Goal: Information Seeking & Learning: Learn about a topic

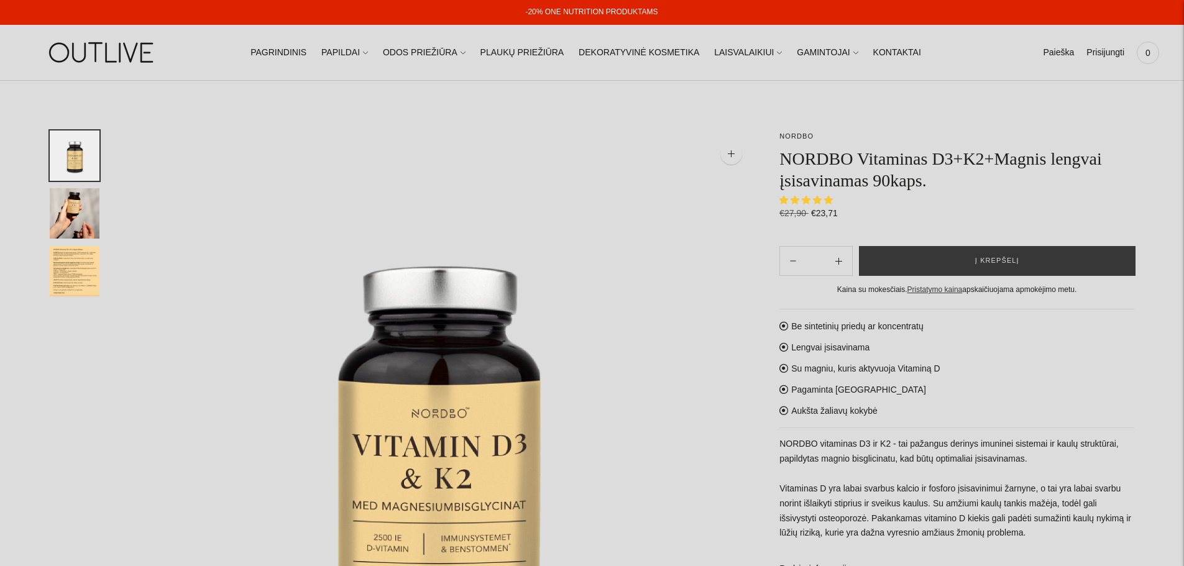
select select "**********"
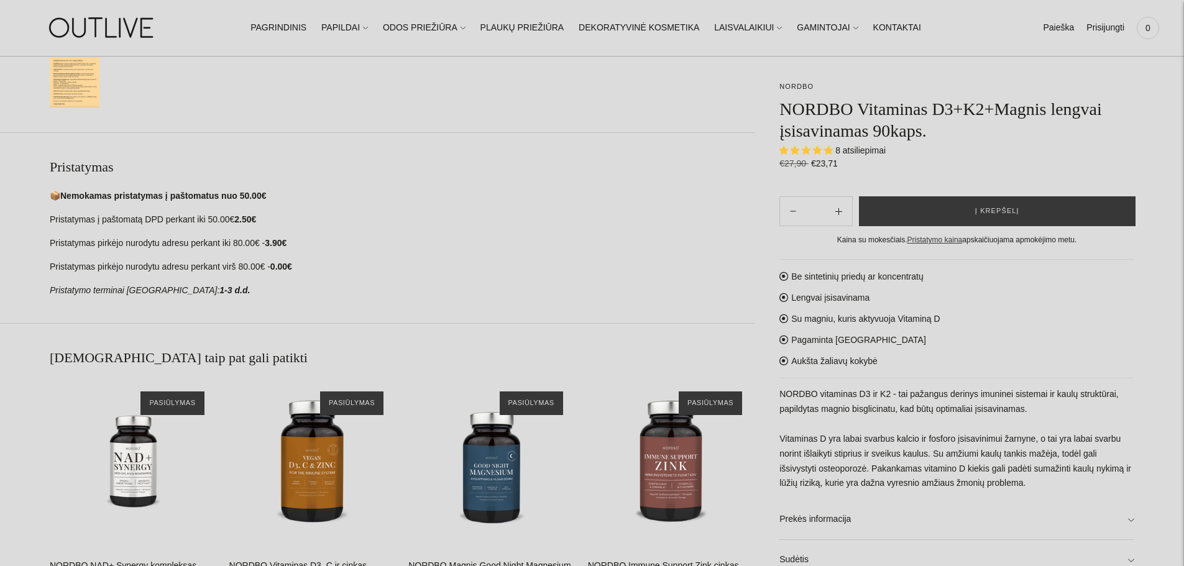
scroll to position [647, 0]
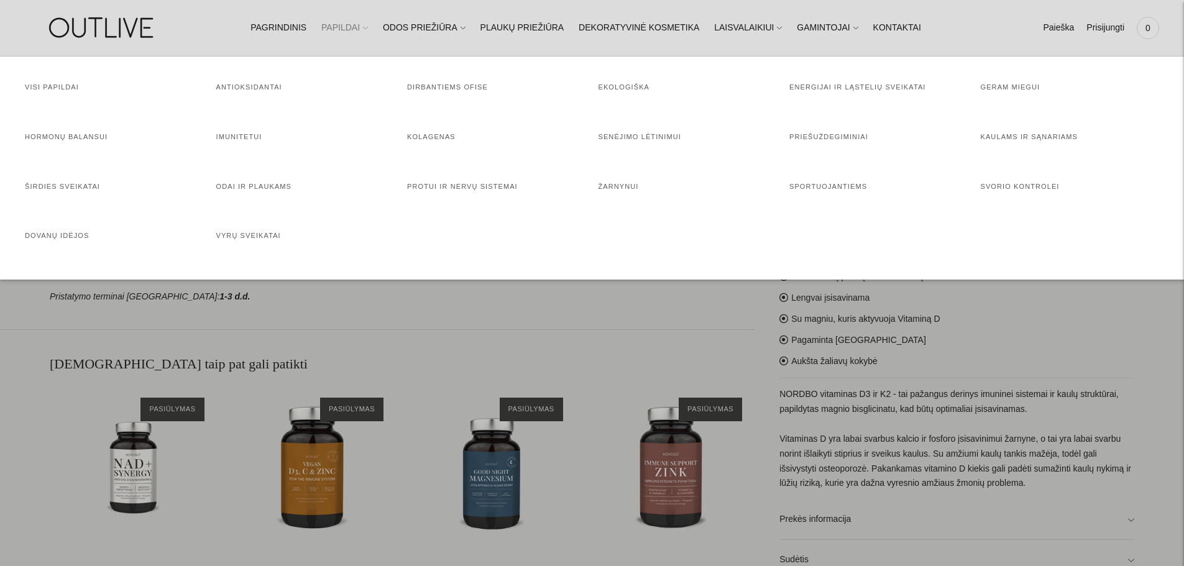
click at [359, 28] on link "PAPILDAI" at bounding box center [344, 27] width 47 height 27
click at [818, 136] on link "Priešuždegiminiai" at bounding box center [828, 136] width 79 height 7
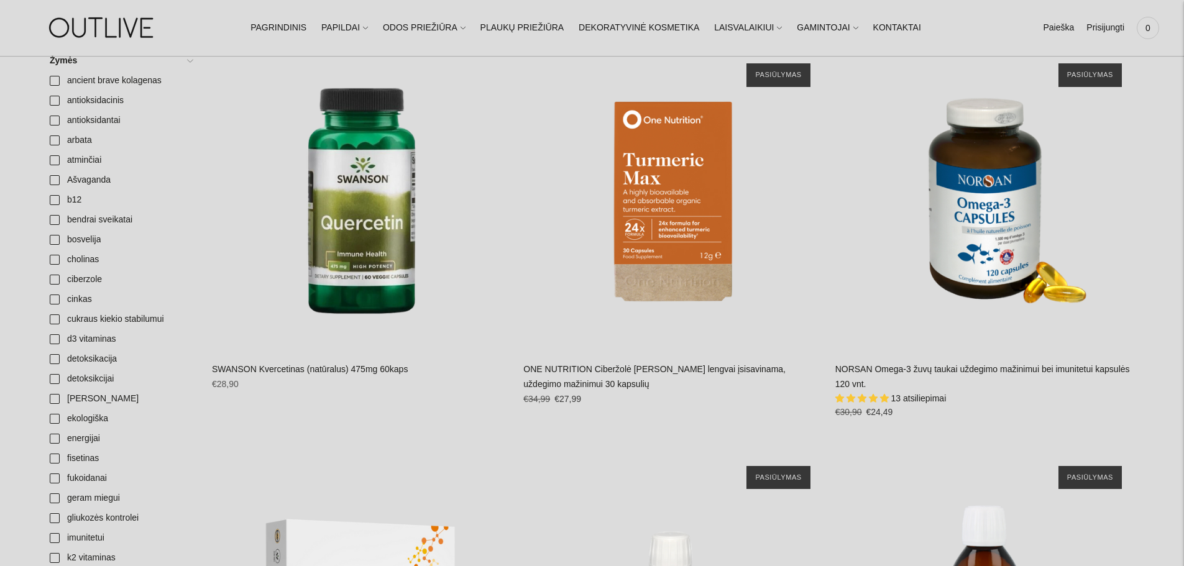
scroll to position [272, 0]
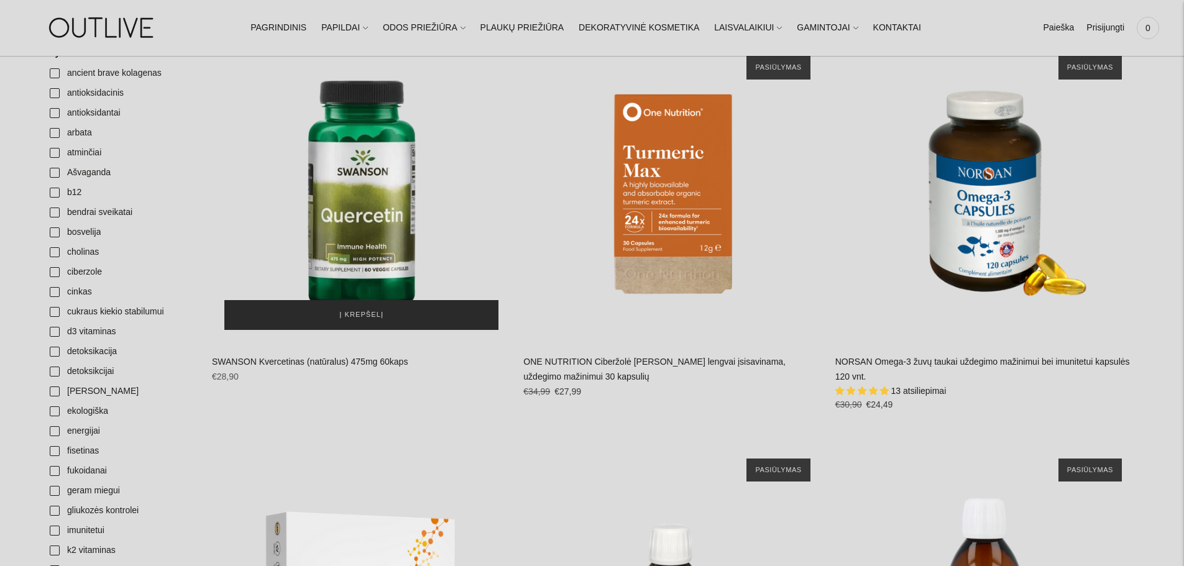
drag, startPoint x: 367, startPoint y: 236, endPoint x: 343, endPoint y: 317, distance: 85.0
click at [367, 236] on img "SWANSON Kvercetinas (natūralus) 475mg 60kaps\a" at bounding box center [361, 193] width 299 height 299
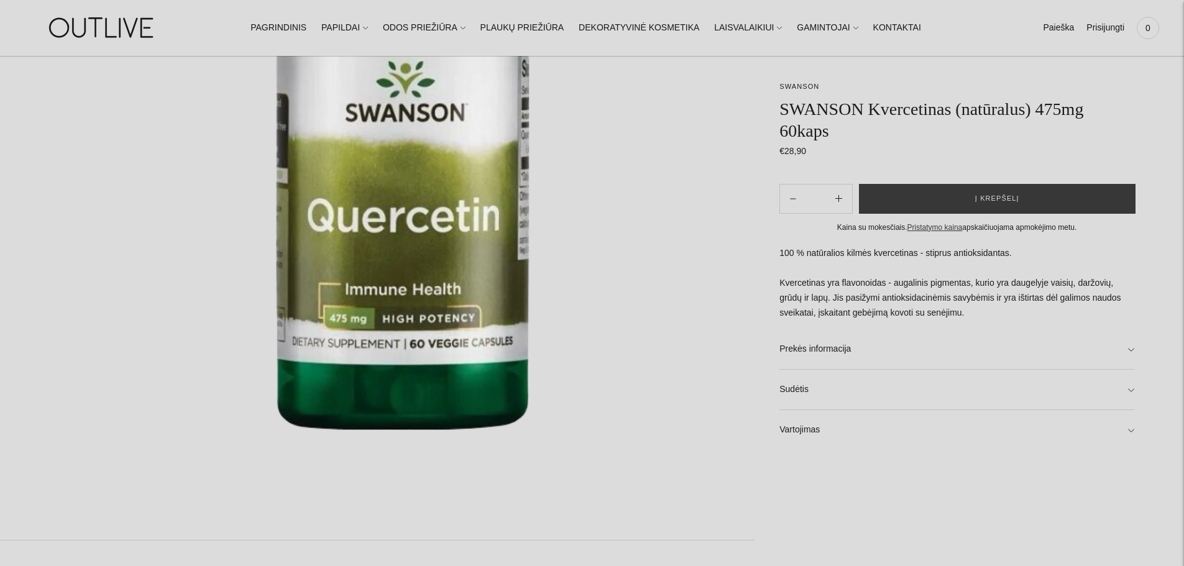
scroll to position [324, 0]
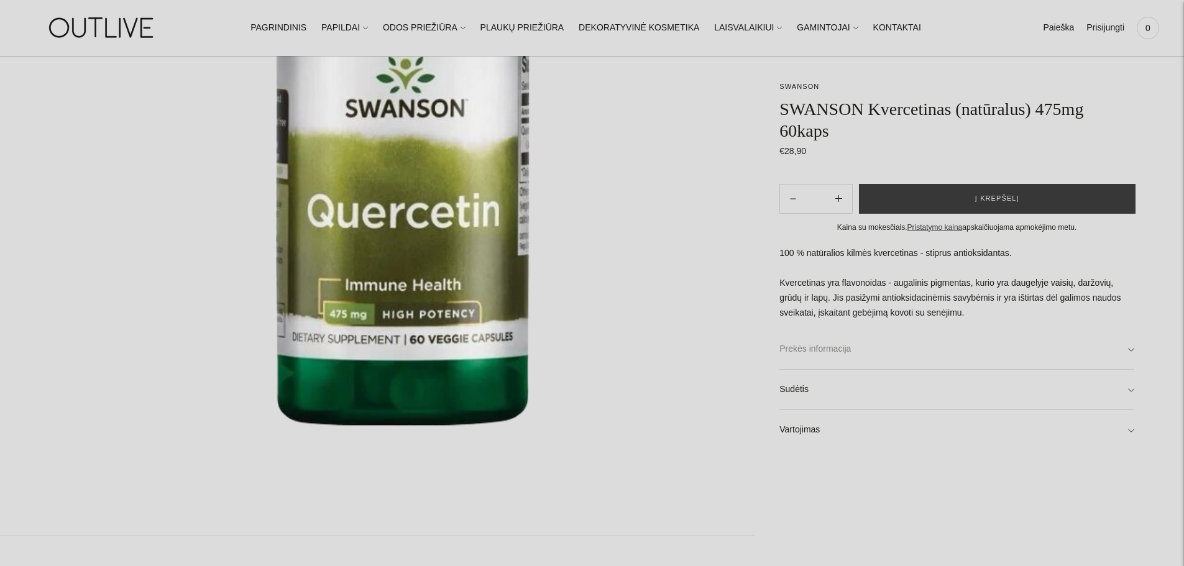
click at [1131, 346] on link "Prekės informacija" at bounding box center [956, 349] width 355 height 40
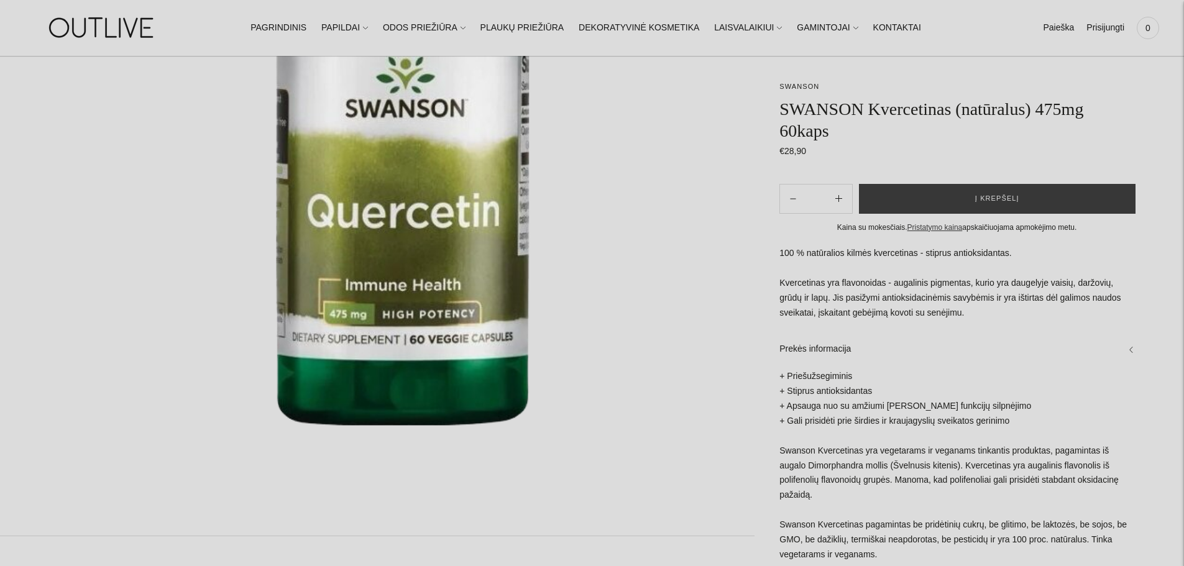
drag, startPoint x: 1146, startPoint y: 288, endPoint x: 1149, endPoint y: 327, distance: 39.3
click at [1149, 327] on div "**********" at bounding box center [592, 507] width 1184 height 1403
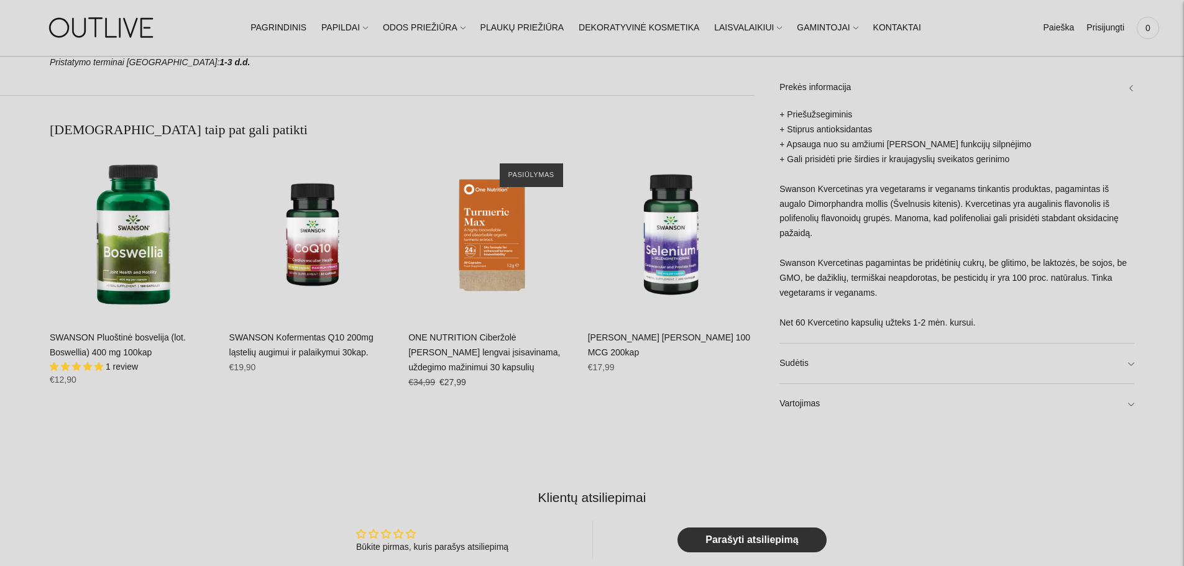
scroll to position [961, 0]
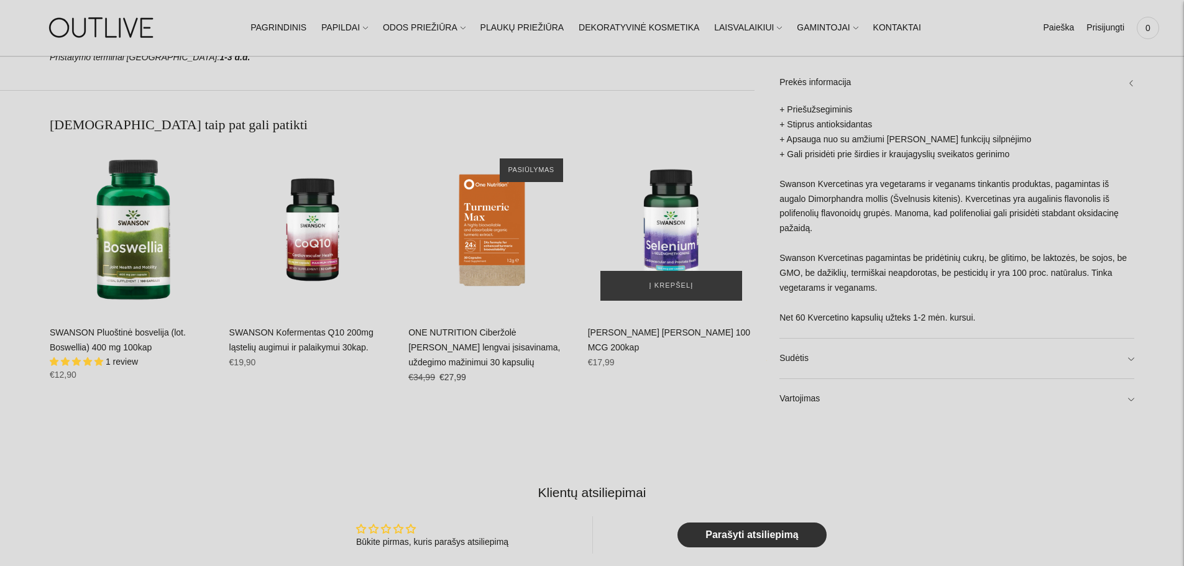
click at [667, 249] on img "SWANSON Selenas 100 MCG 200kap\a" at bounding box center [671, 229] width 167 height 167
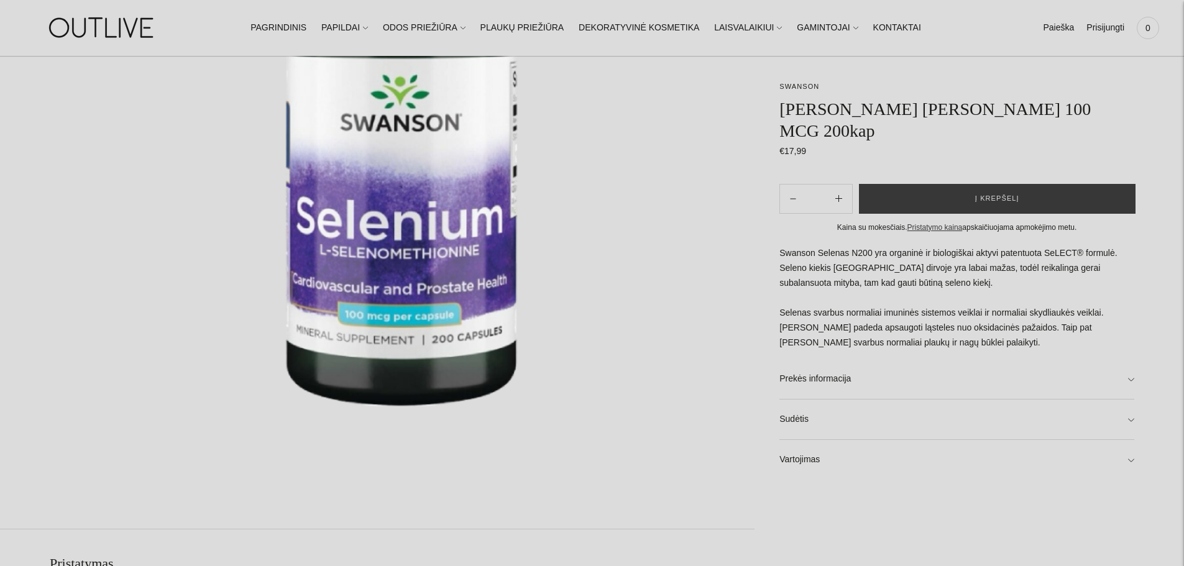
scroll to position [333, 0]
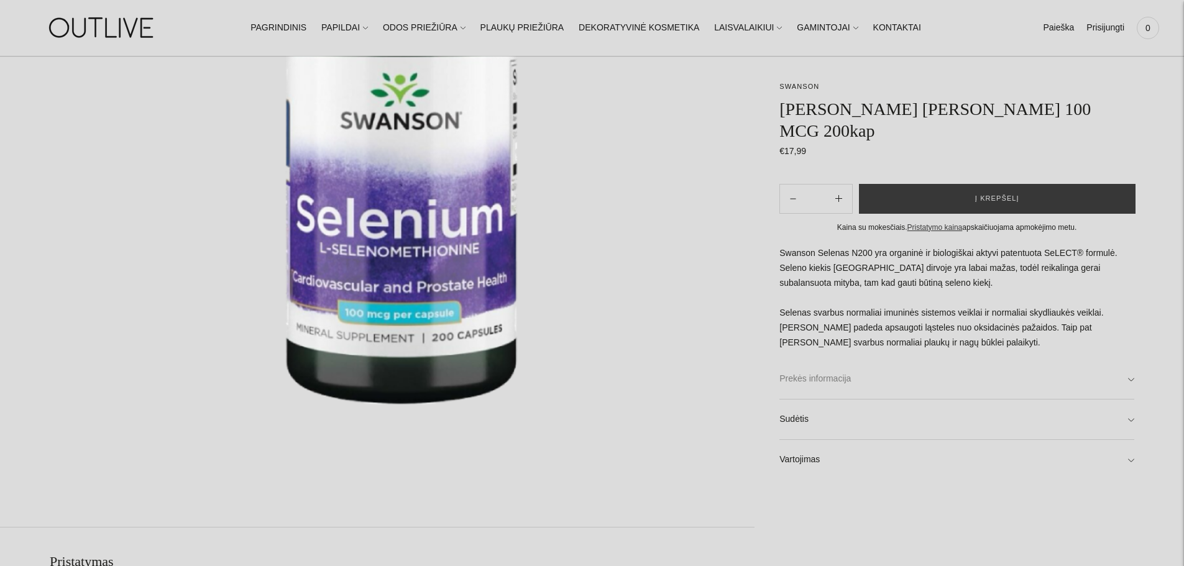
click at [1130, 360] on link "Prekės informacija" at bounding box center [956, 379] width 355 height 40
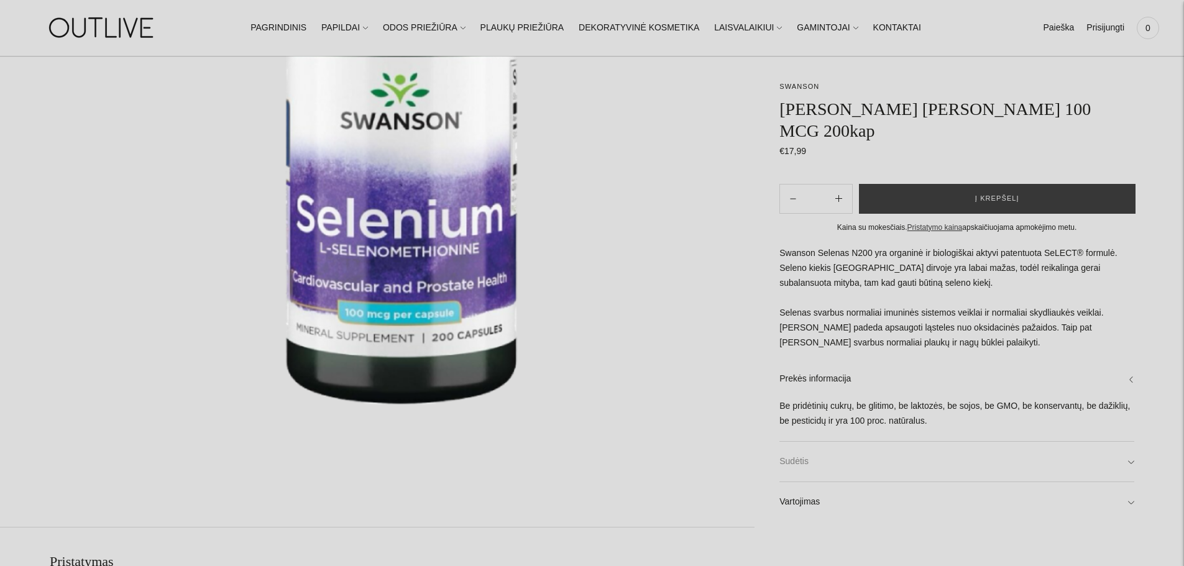
click at [1126, 444] on link "Sudėtis" at bounding box center [956, 462] width 355 height 40
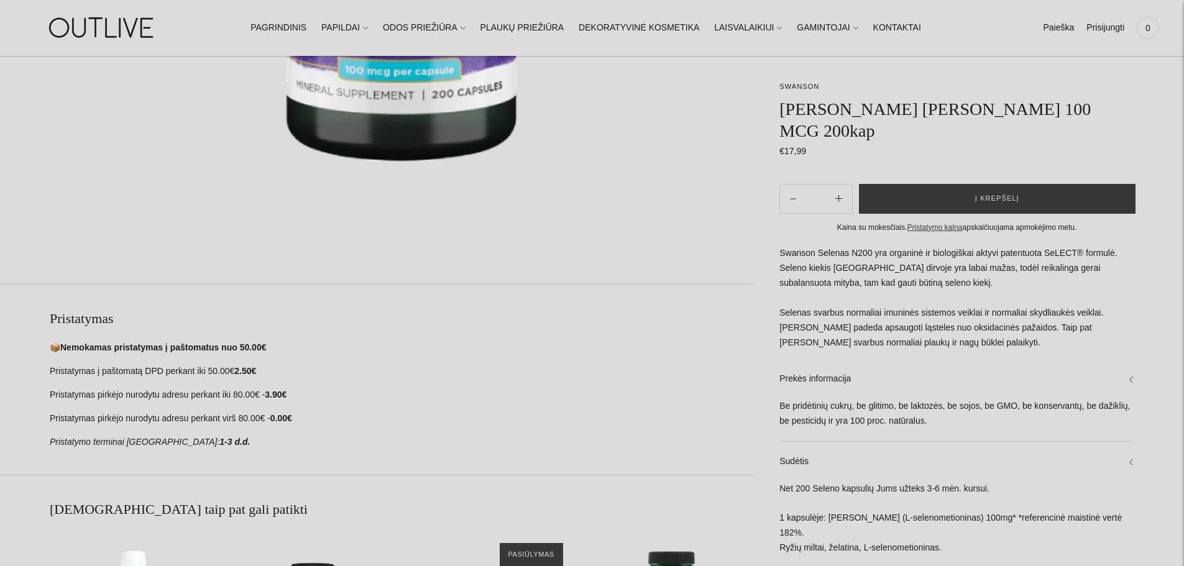
scroll to position [579, 0]
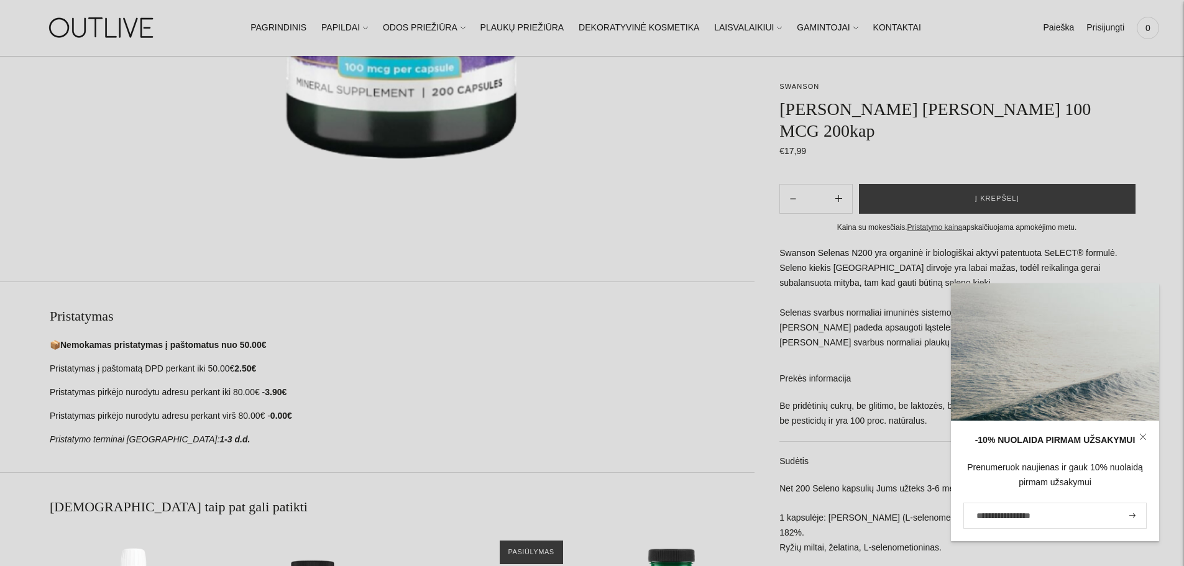
click at [1121, 100] on h1 "SWANSON Selenas 100 MCG 200kap" at bounding box center [956, 120] width 355 height 44
click at [1140, 439] on icon at bounding box center [1143, 437] width 6 height 6
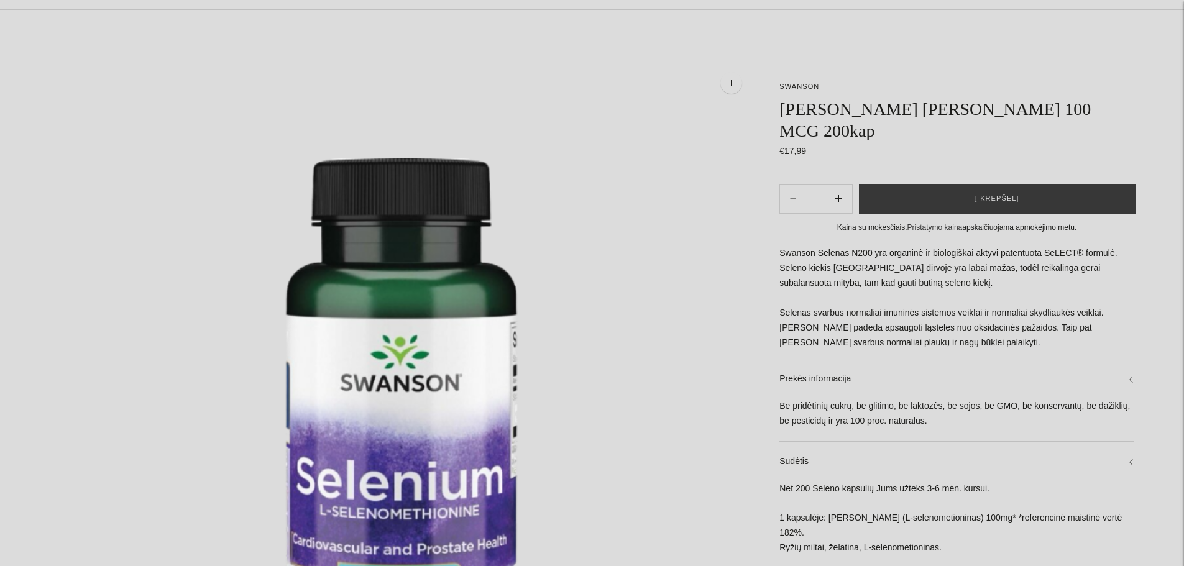
scroll to position [0, 0]
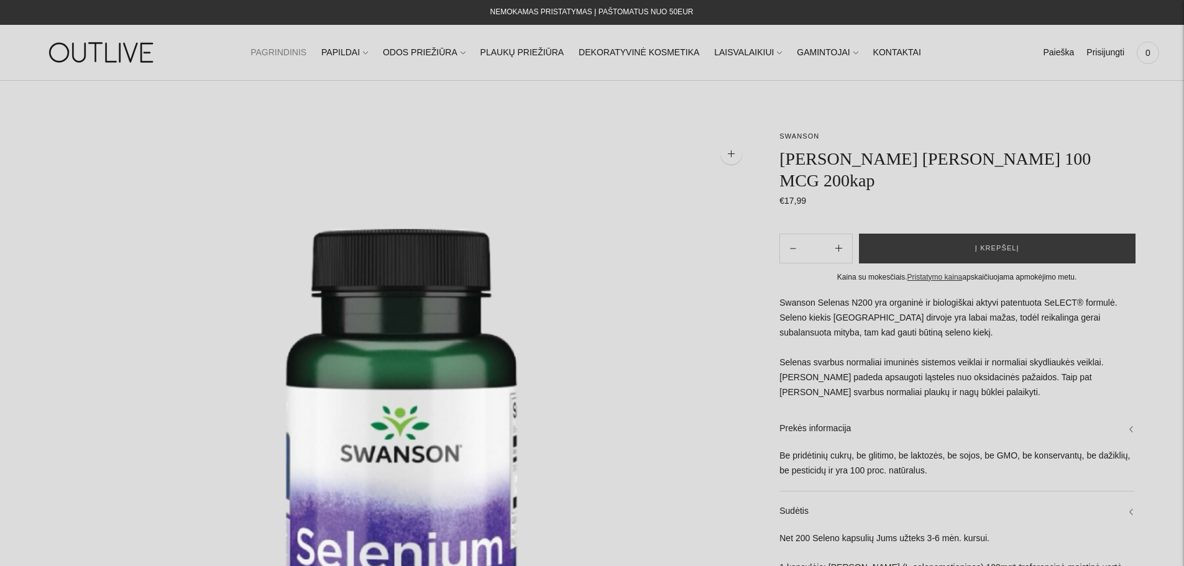
click at [306, 50] on link "PAGRINDINIS" at bounding box center [279, 52] width 56 height 27
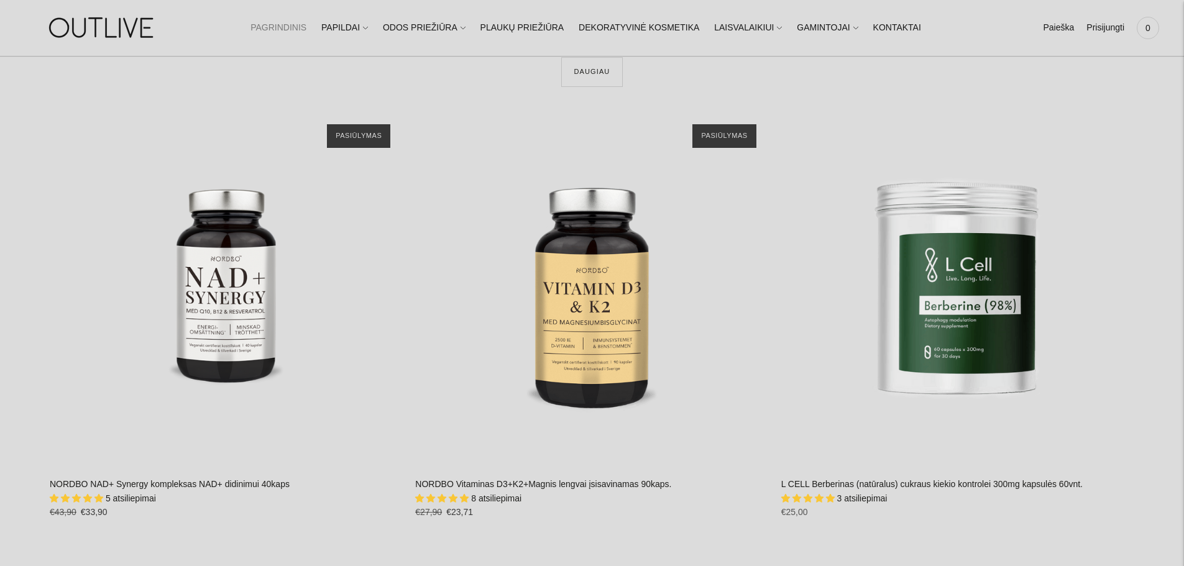
scroll to position [1912, 0]
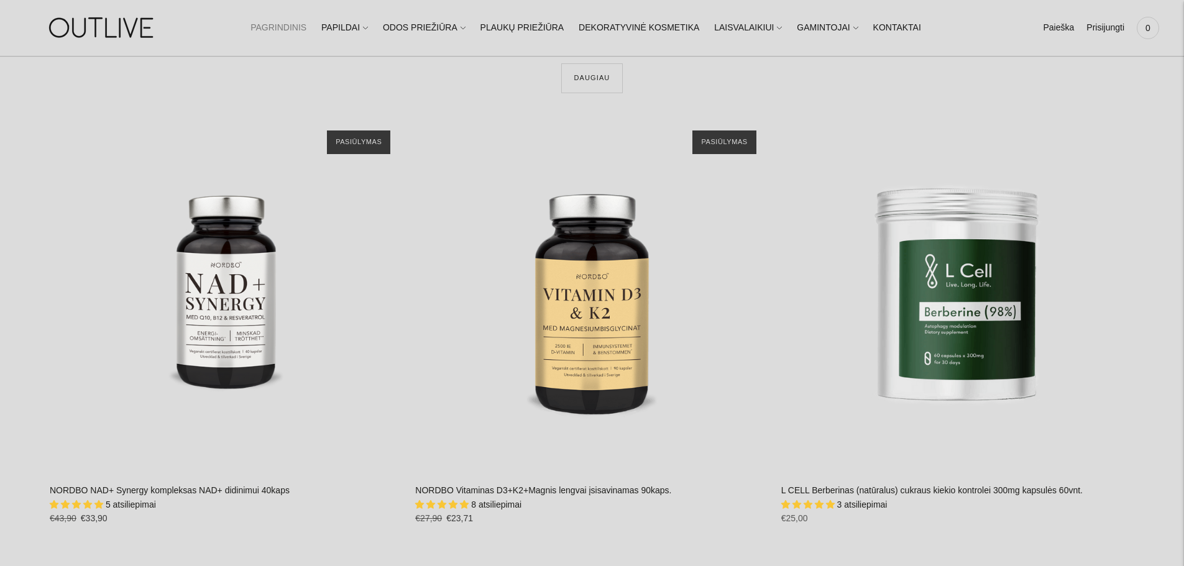
click at [936, 484] on div "L CELL Berberinas (natūralus) cukraus kiekio kontrolei 300mg kapsulės 60vnt. 3 …" at bounding box center [957, 509] width 353 height 51
click at [936, 490] on link "L CELL Berberinas (natūralus) cukraus kiekio kontrolei 300mg kapsulės 60vnt." at bounding box center [931, 490] width 301 height 10
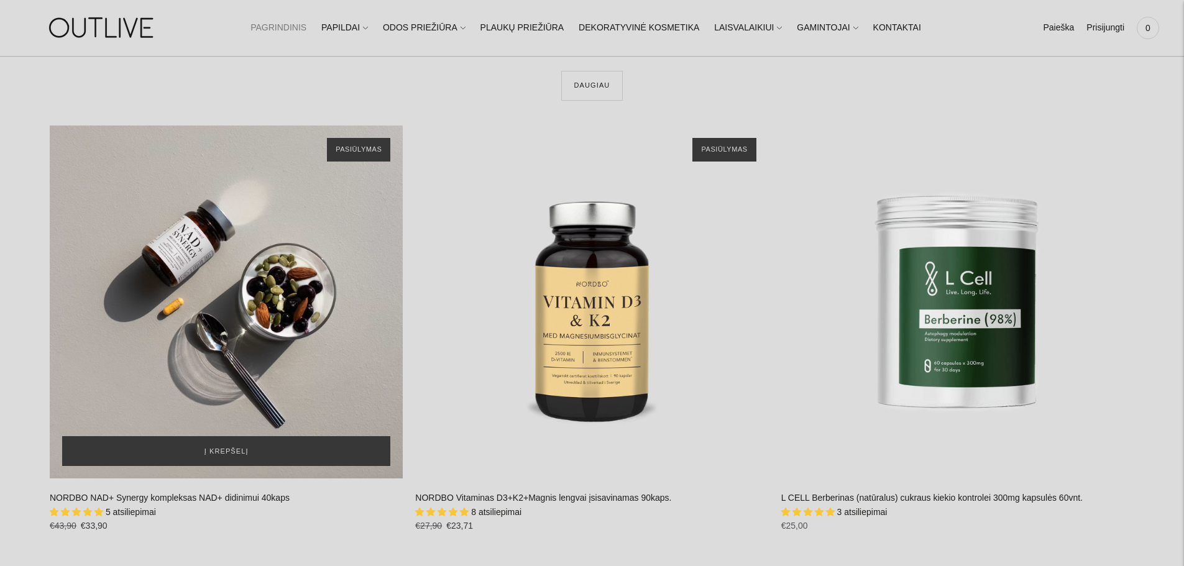
click at [256, 323] on div "NORDBO NAD+ Synergy kompleksas NAD+ didinimui 40kaps\a" at bounding box center [226, 302] width 353 height 353
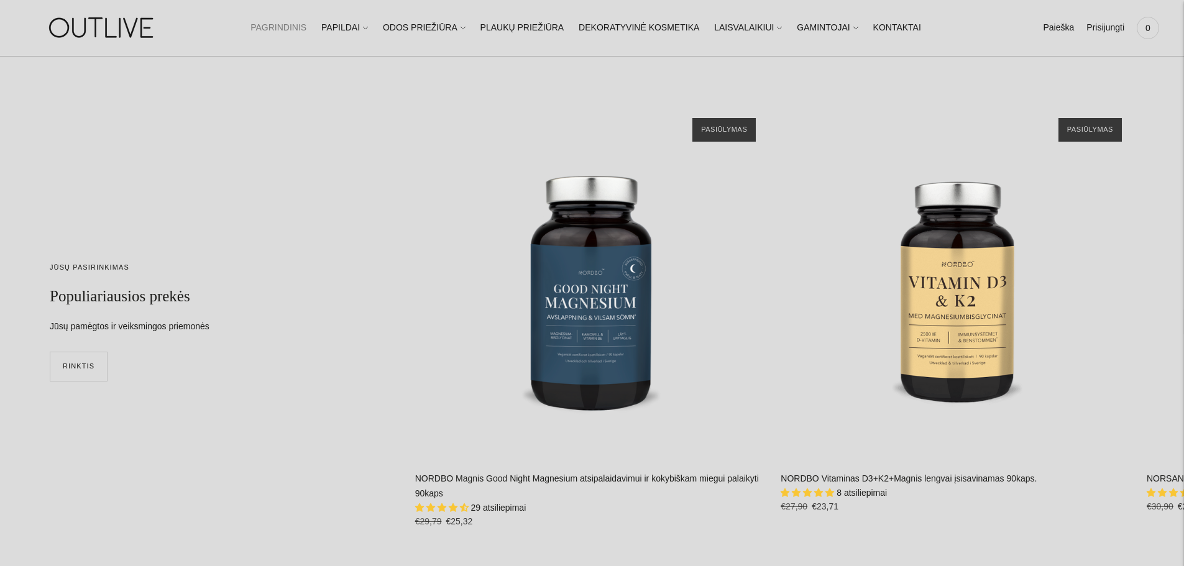
scroll to position [3618, 0]
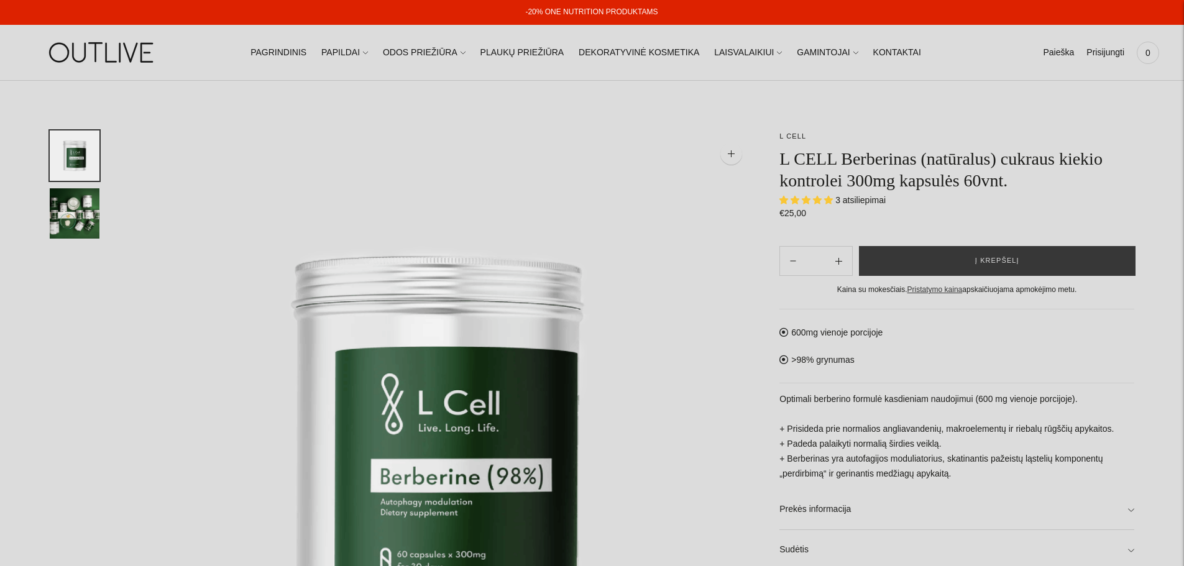
select select "**********"
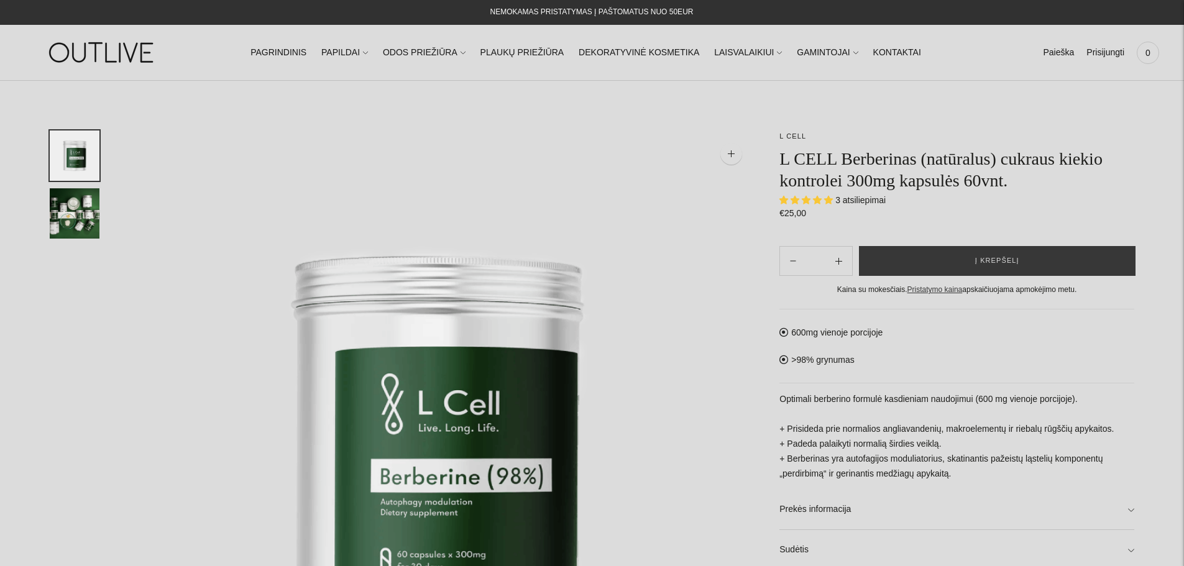
click at [936, 490] on link "Prekės informacija" at bounding box center [956, 510] width 355 height 40
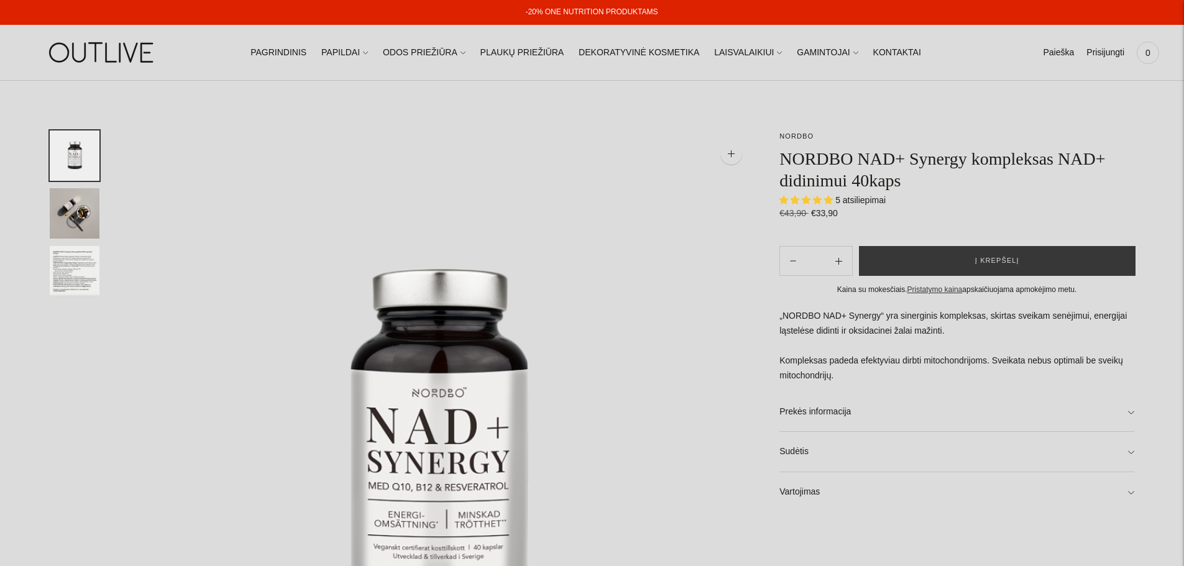
select select "**********"
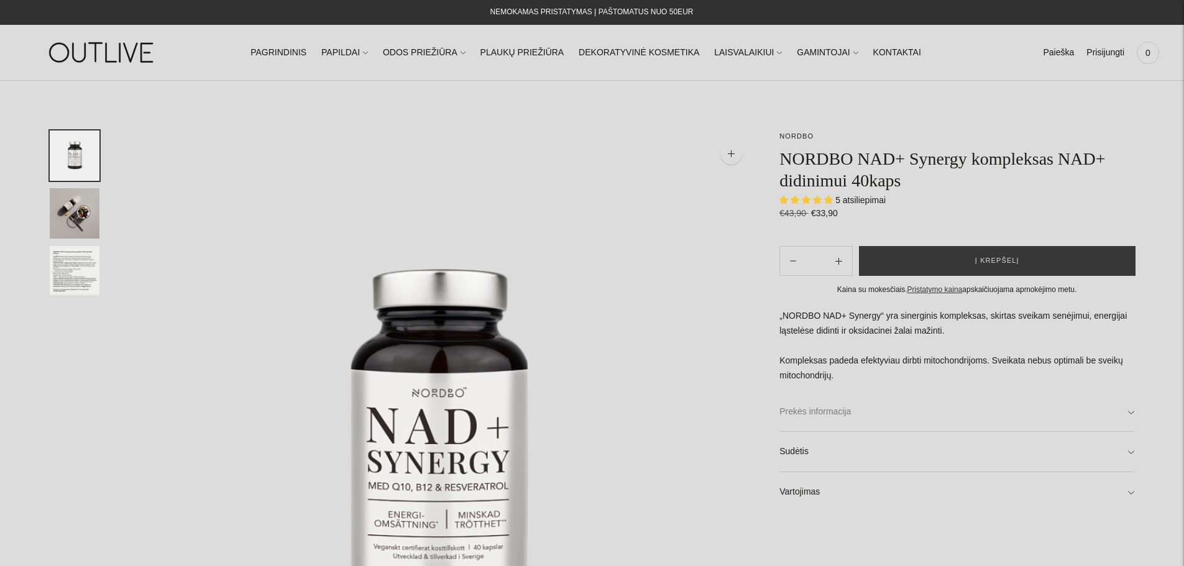
click at [1128, 413] on link "Prekės informacija" at bounding box center [956, 412] width 355 height 40
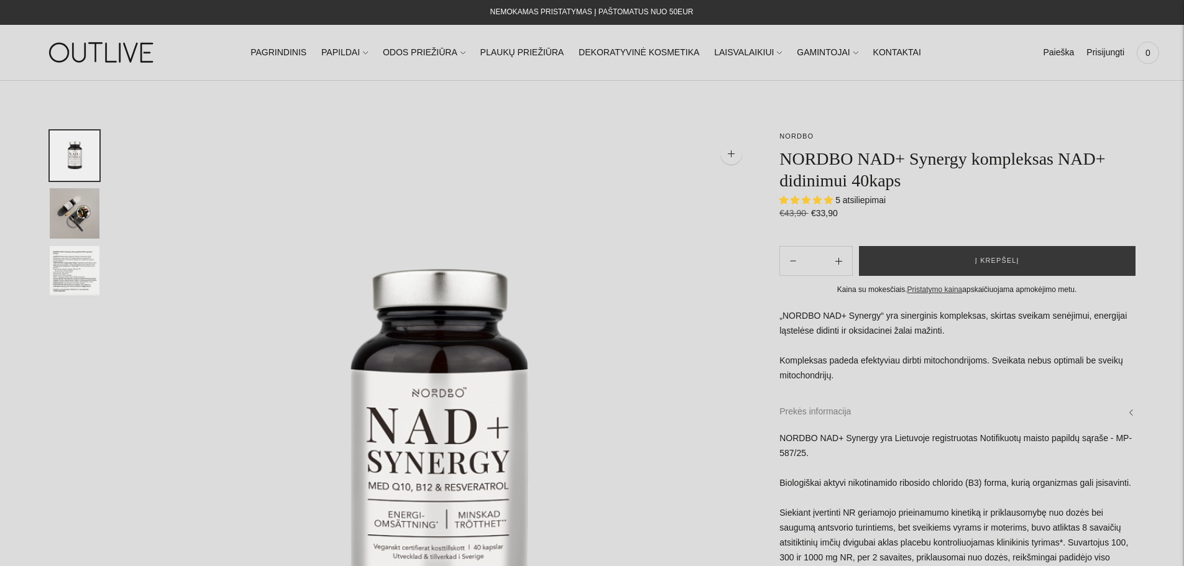
click at [1128, 413] on link "Prekės informacija" at bounding box center [956, 412] width 355 height 40
